Goal: Task Accomplishment & Management: Manage account settings

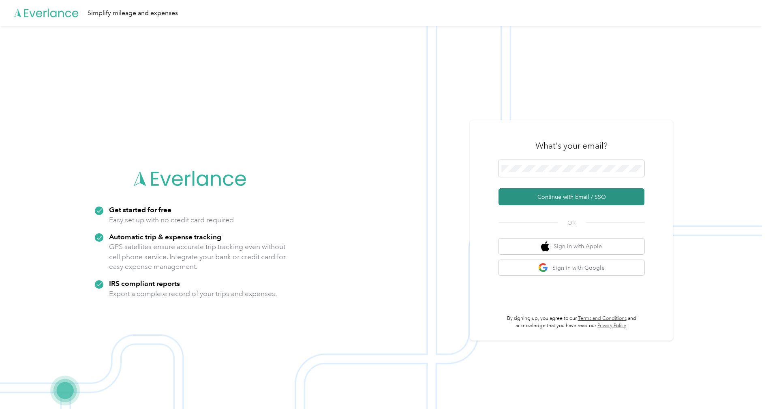
click at [571, 196] on button "Continue with Email / SSO" at bounding box center [572, 197] width 146 height 17
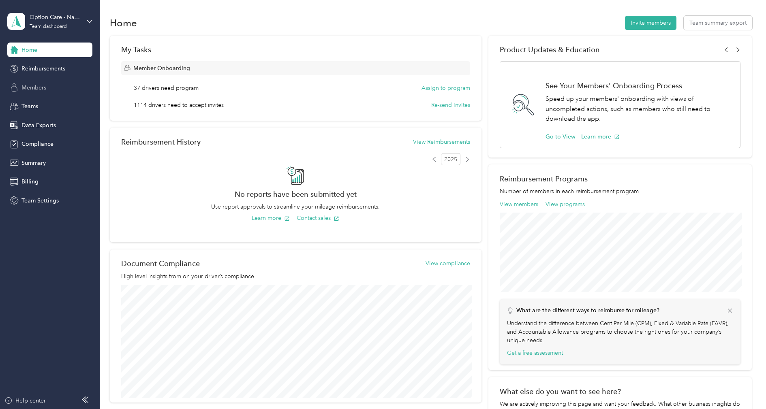
click at [52, 91] on div "Members" at bounding box center [49, 87] width 85 height 15
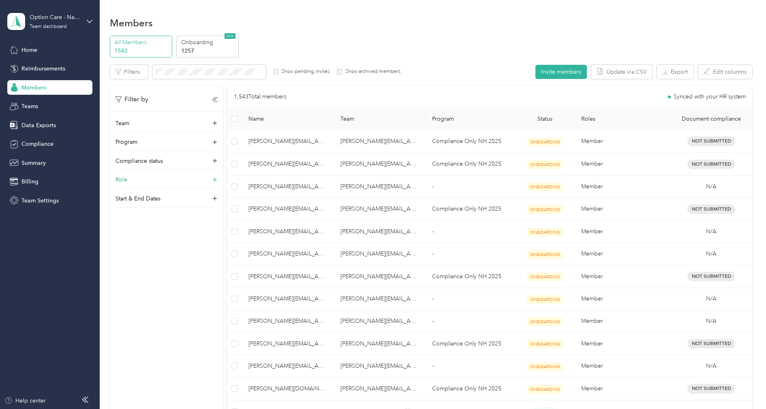
click at [143, 177] on div "Role" at bounding box center [167, 182] width 102 height 13
click at [144, 242] on label "Super Admin" at bounding box center [136, 243] width 31 height 7
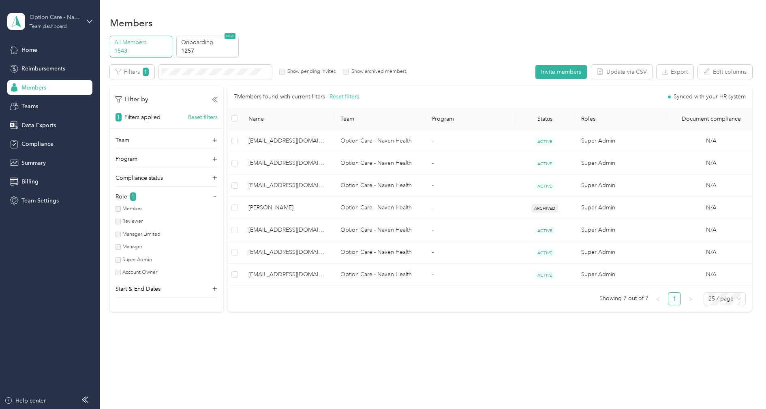
click at [48, 21] on div "Option Care - Naven Health Team dashboard" at bounding box center [55, 21] width 51 height 16
click at [38, 107] on div "Log out" at bounding box center [92, 103] width 159 height 14
